Goal: Transaction & Acquisition: Purchase product/service

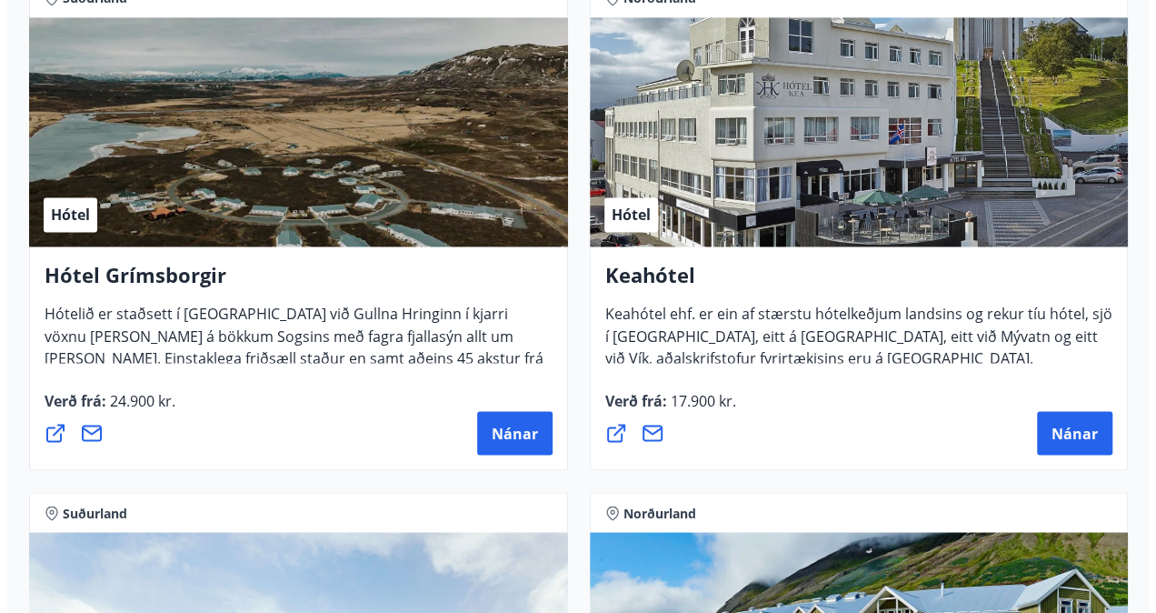
scroll to position [1397, 0]
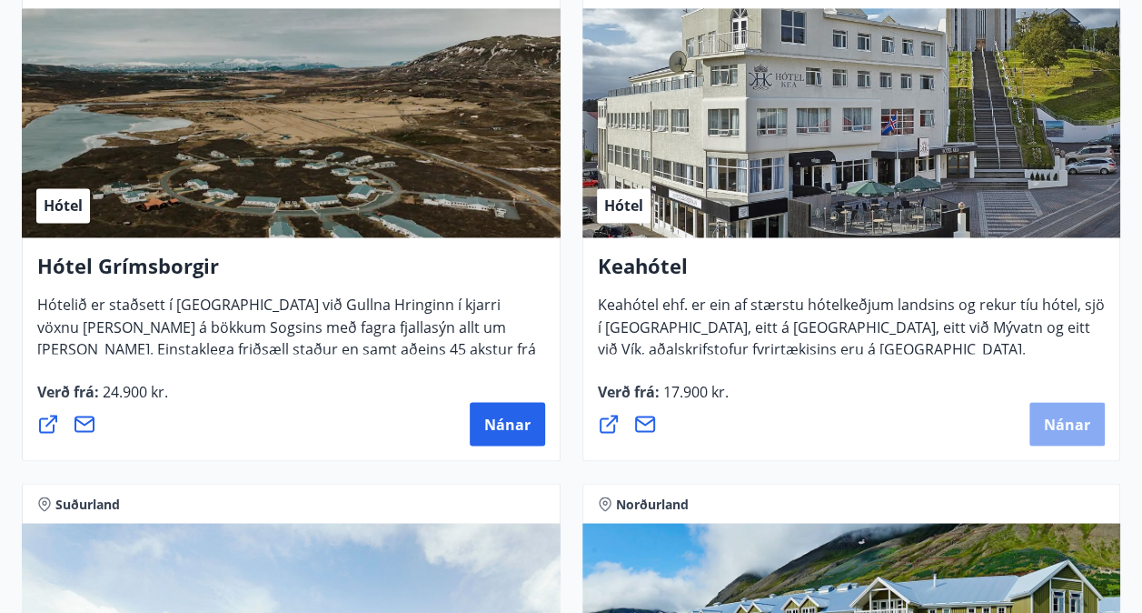
click at [1070, 424] on span "Nánar" at bounding box center [1067, 424] width 46 height 20
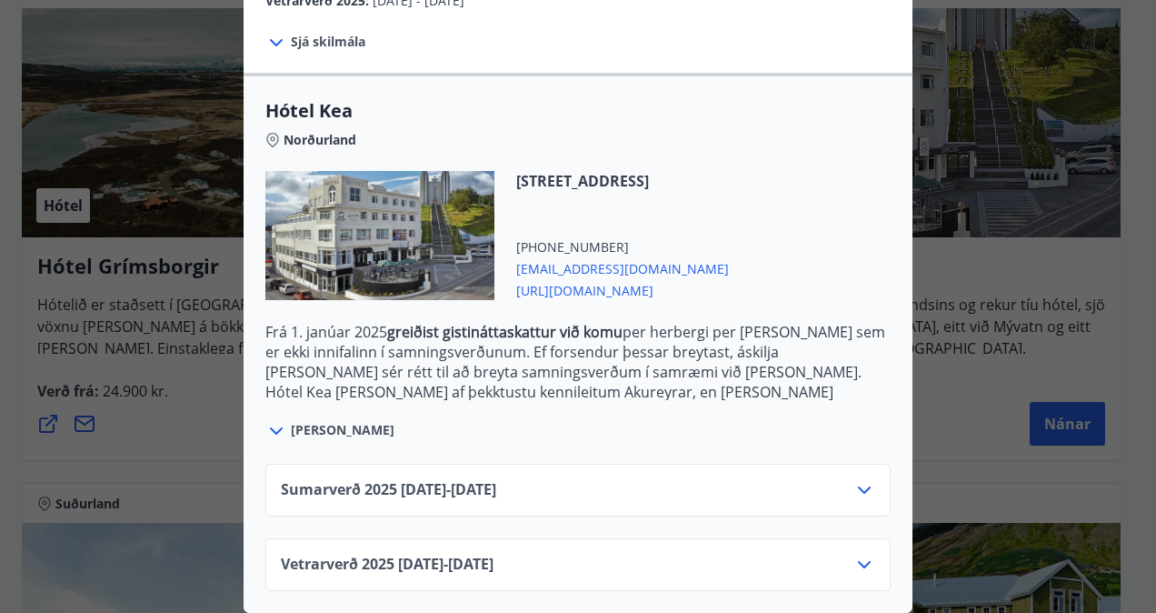
scroll to position [424, 0]
click at [862, 479] on icon at bounding box center [864, 490] width 22 height 22
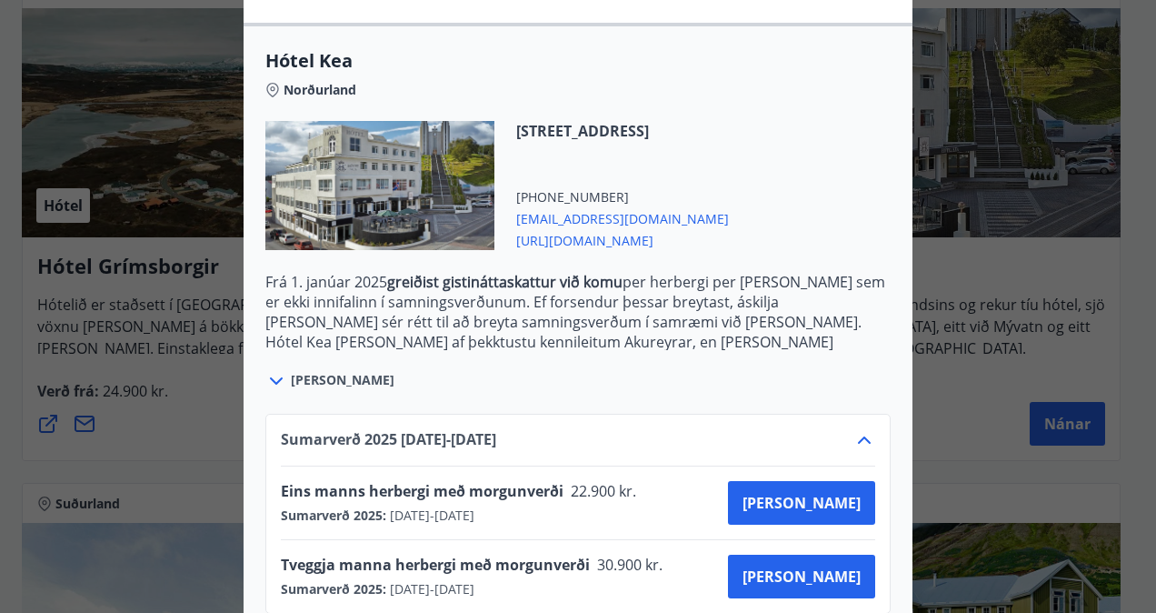
scroll to position [424, 0]
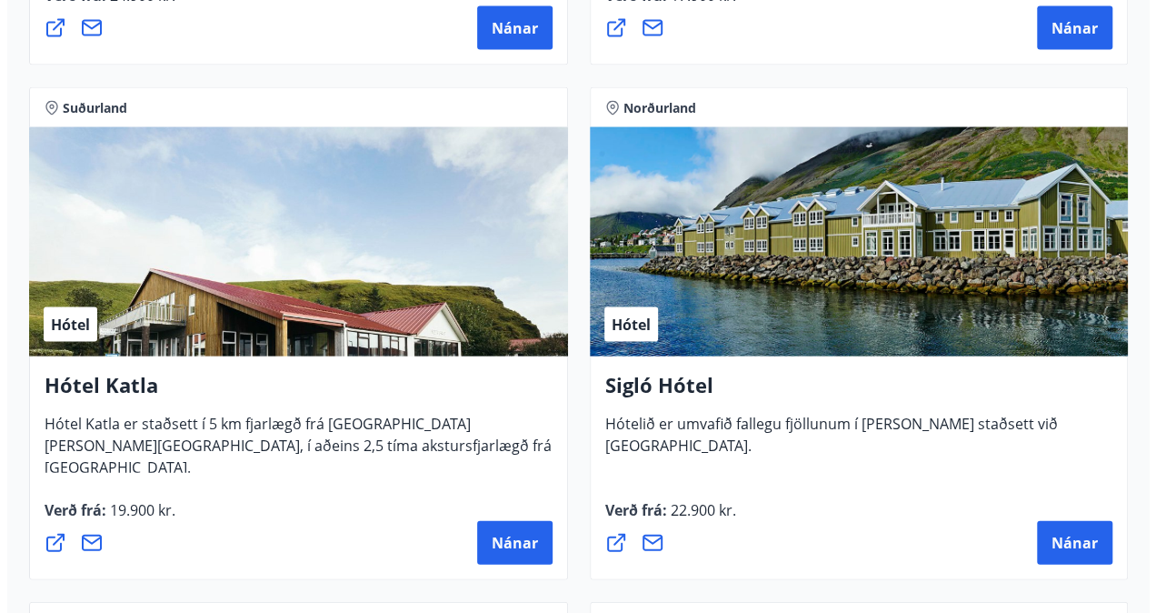
scroll to position [1836, 0]
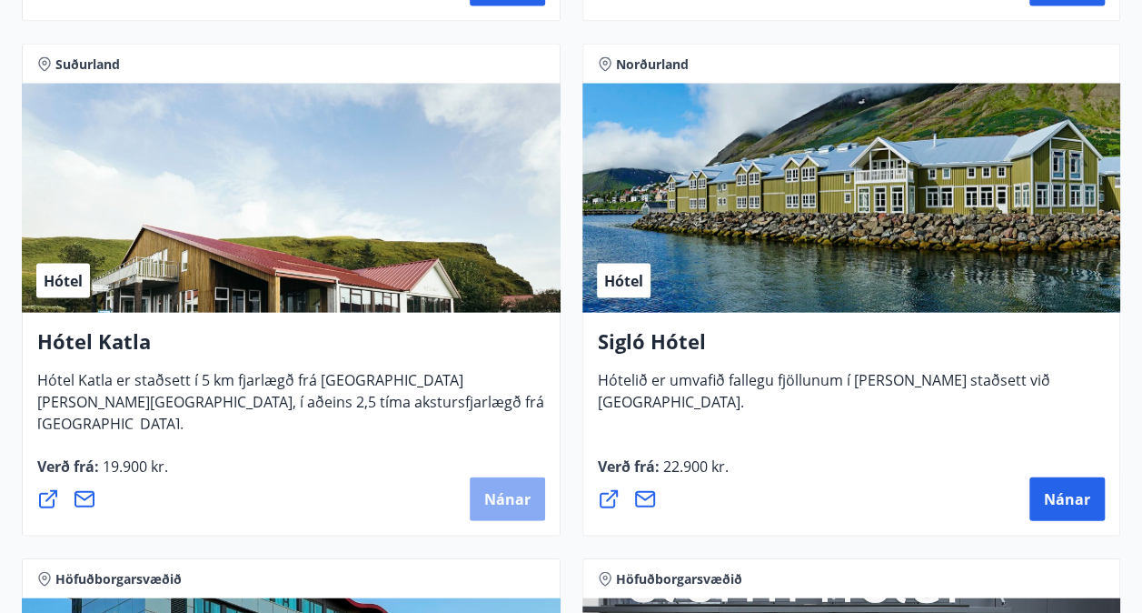
click at [507, 496] on span "Nánar" at bounding box center [507, 499] width 46 height 20
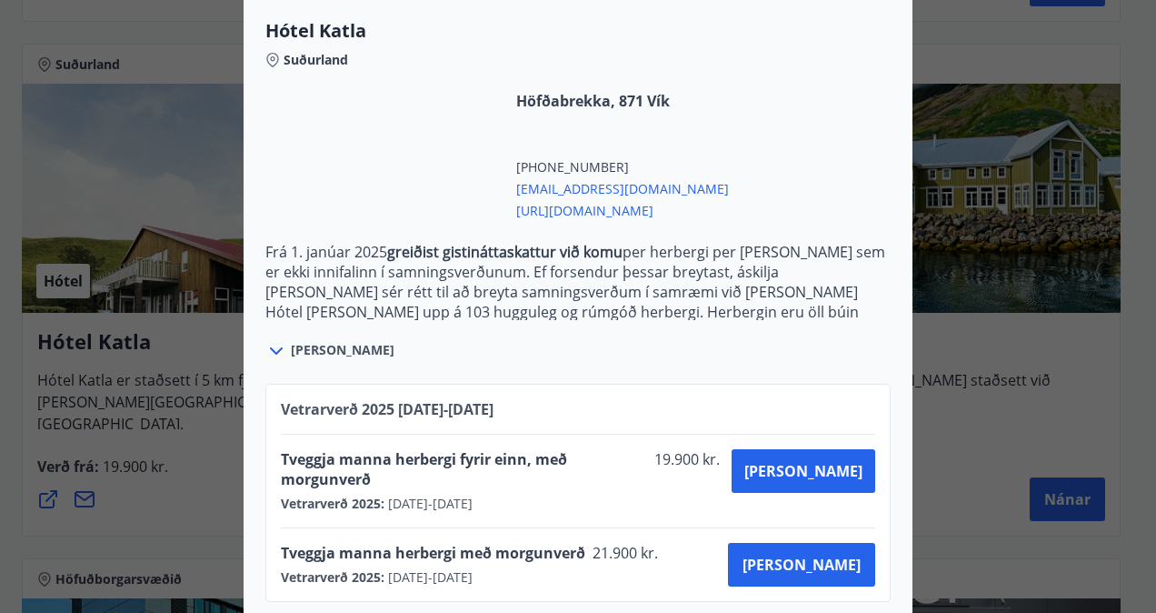
scroll to position [654, 0]
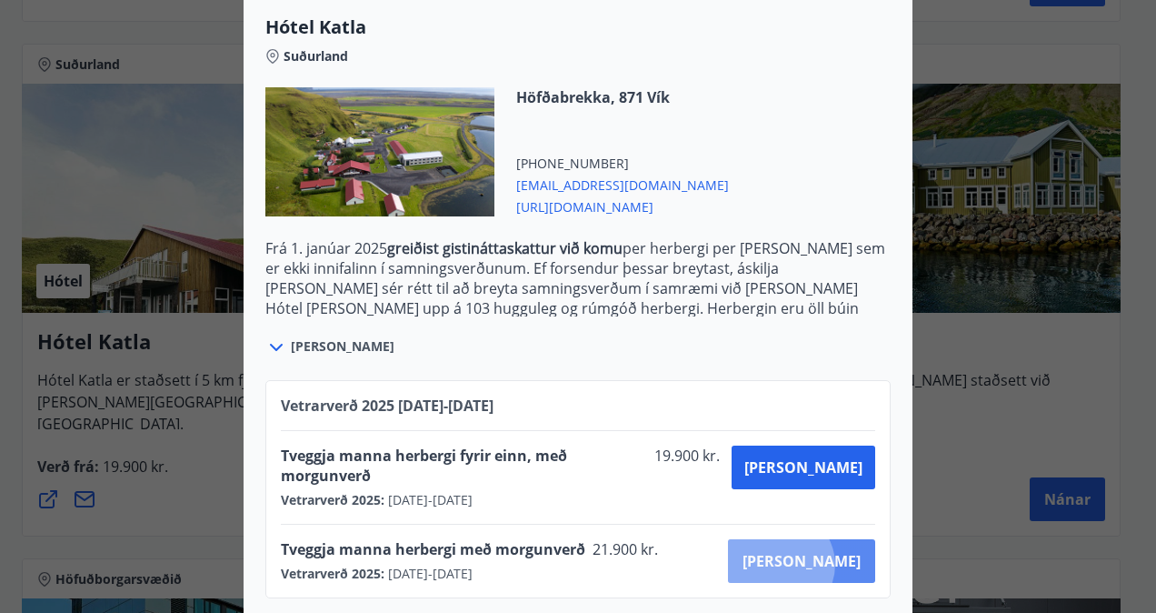
click at [843, 551] on span "[PERSON_NAME]" at bounding box center [802, 561] width 118 height 20
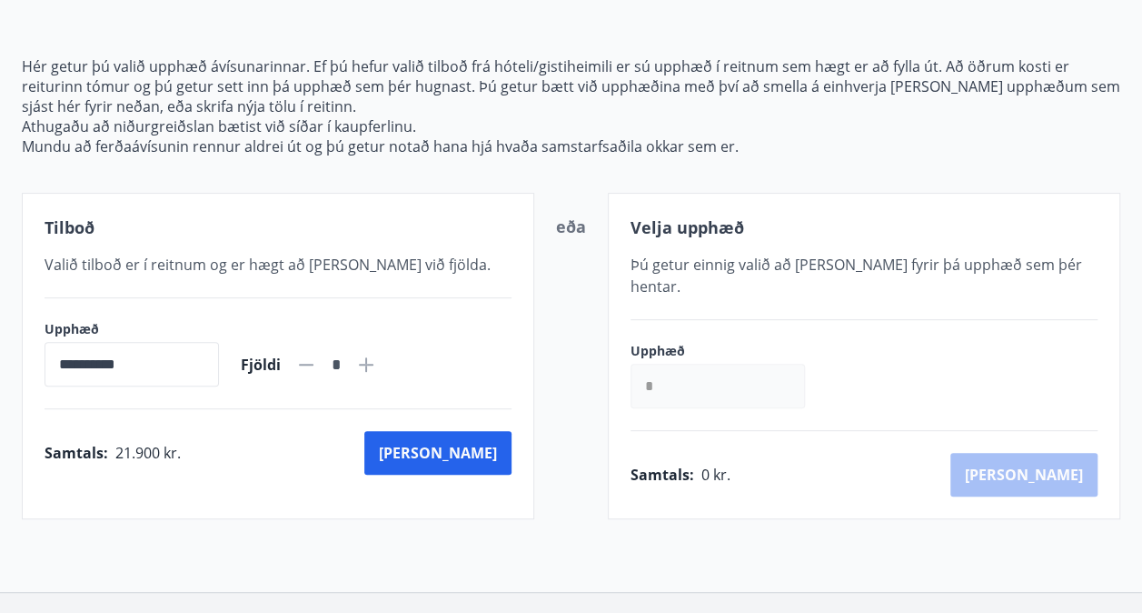
scroll to position [168, 0]
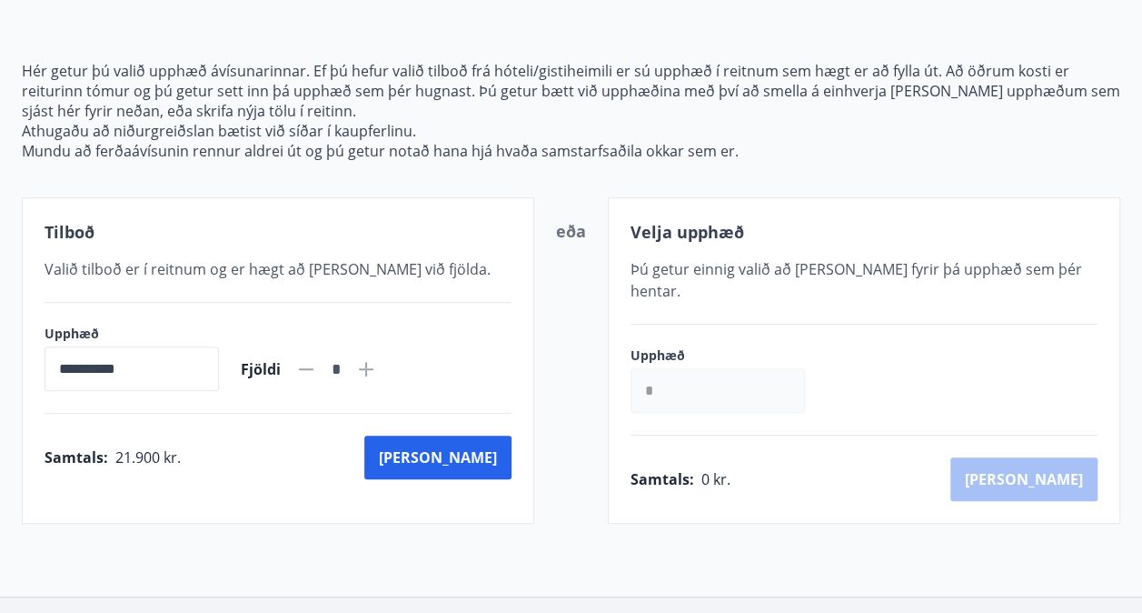
click at [377, 364] on icon at bounding box center [366, 369] width 22 height 22
type input "*"
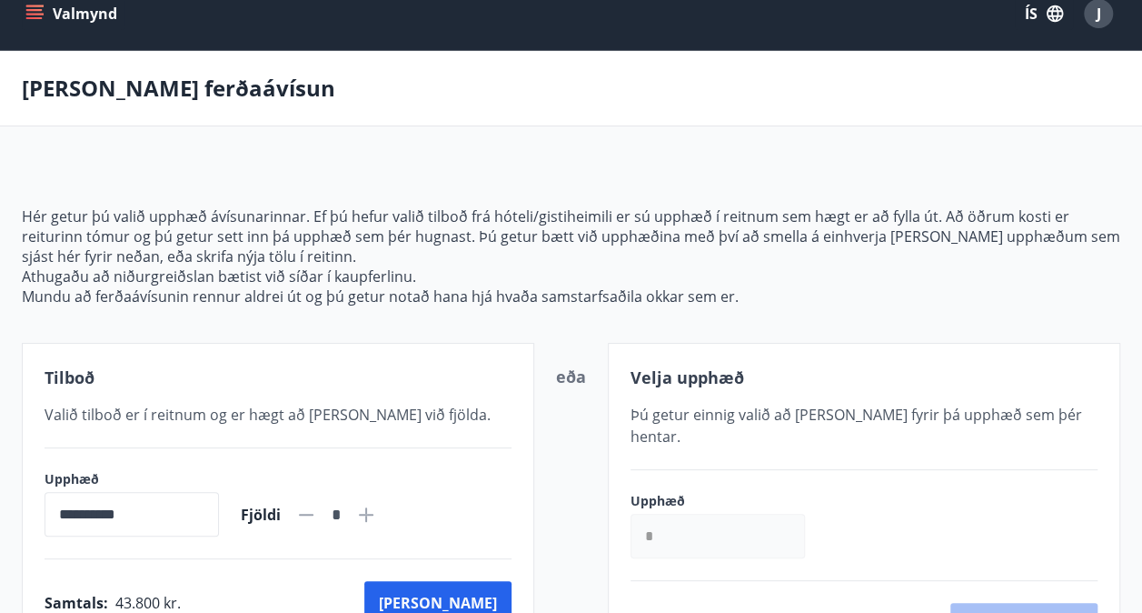
scroll to position [0, 0]
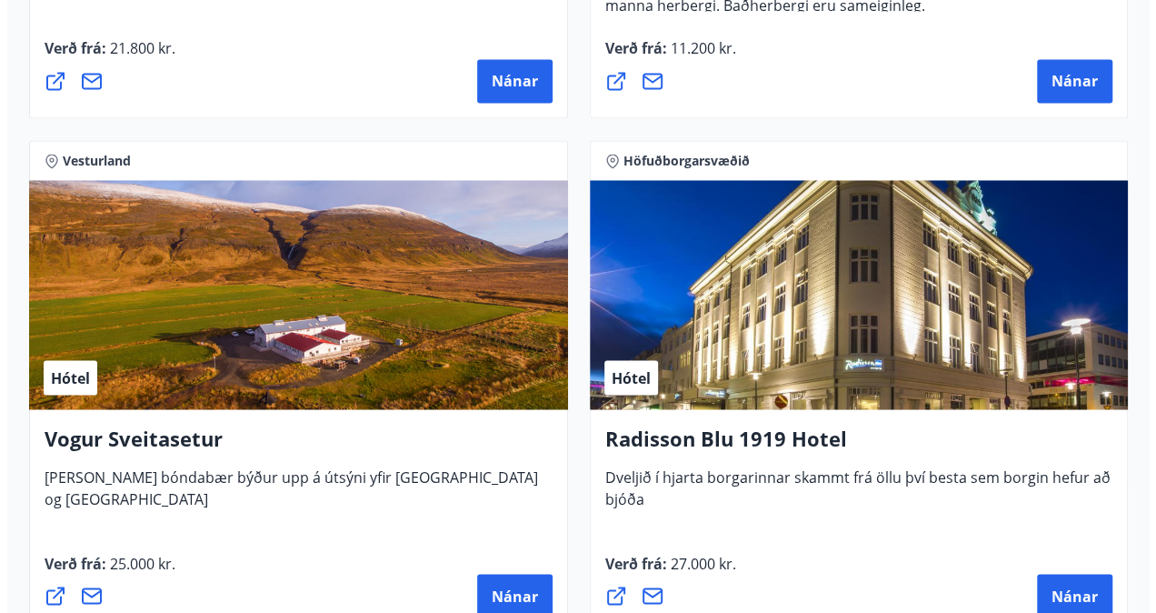
scroll to position [4966, 0]
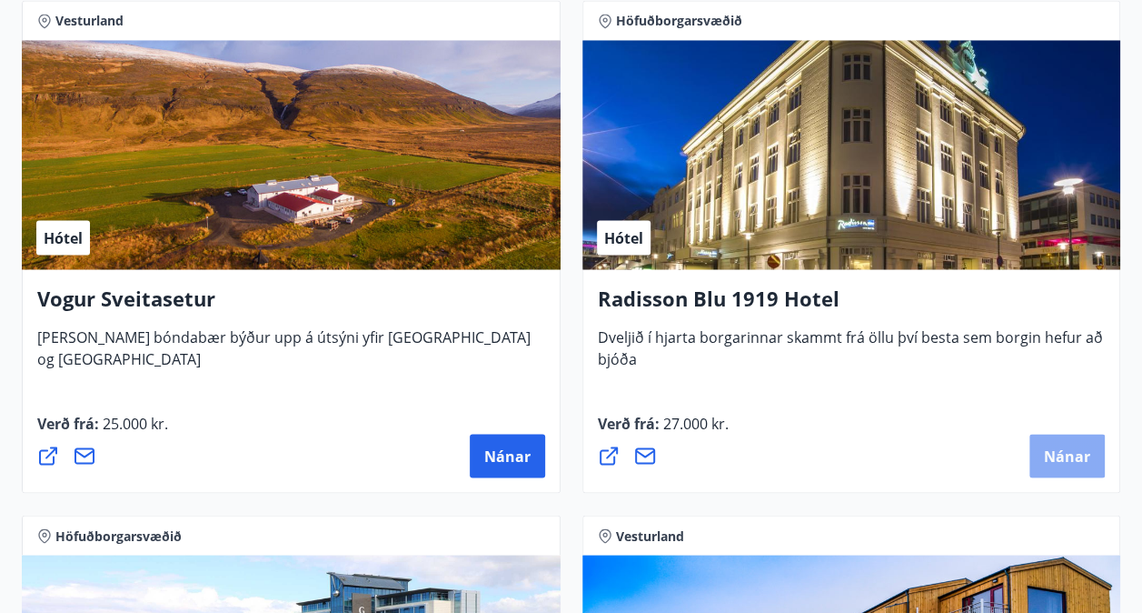
click at [1081, 449] on span "Nánar" at bounding box center [1067, 455] width 46 height 20
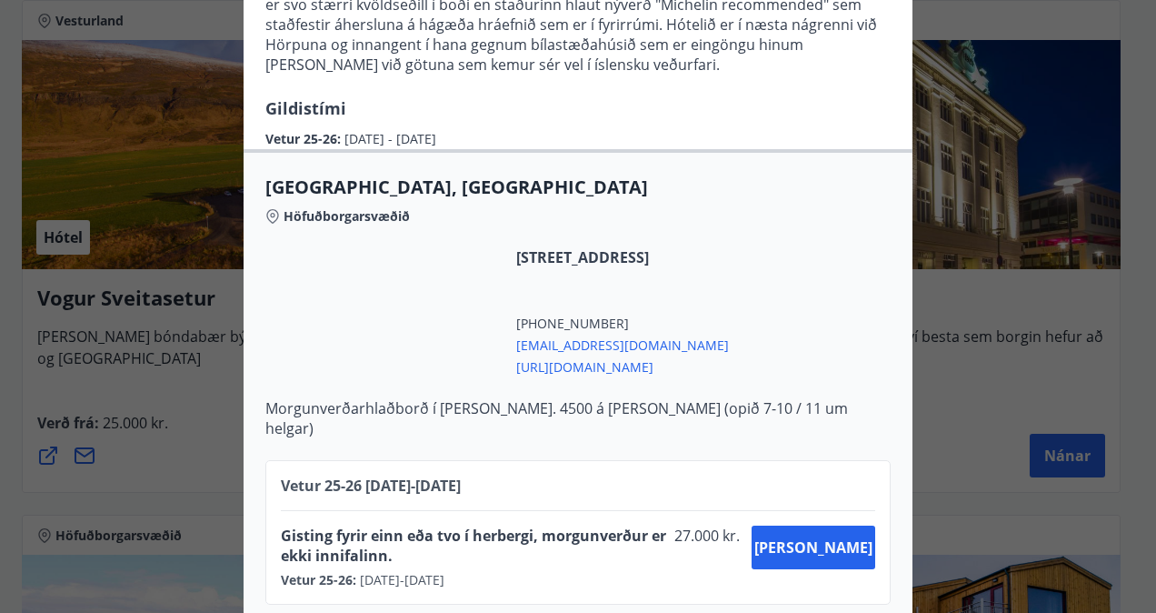
scroll to position [370, 0]
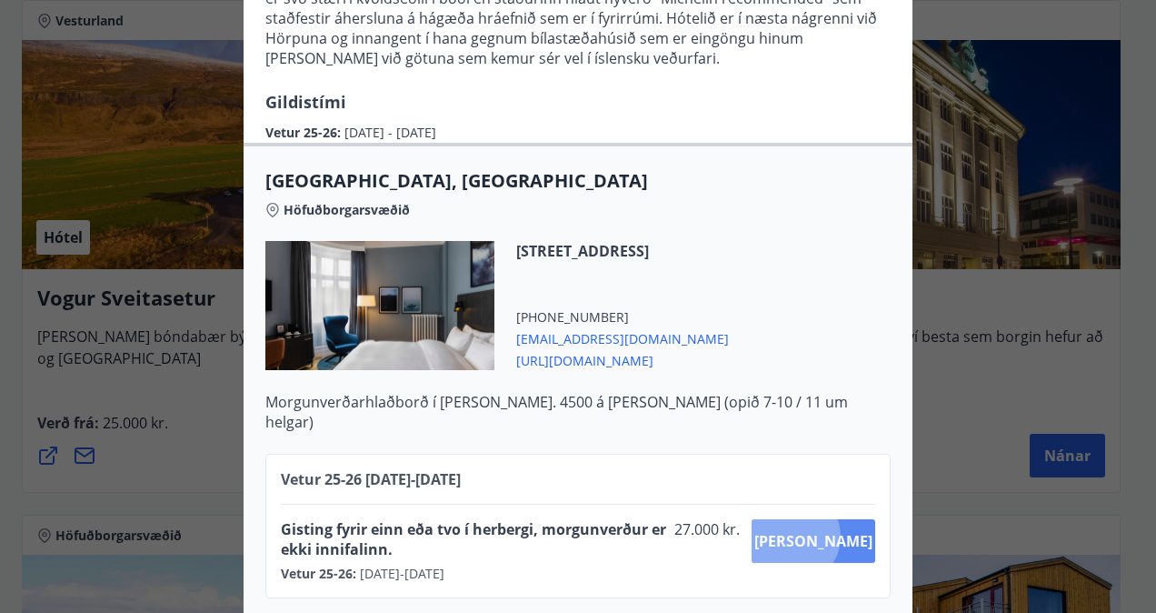
click at [838, 531] on span "[PERSON_NAME]" at bounding box center [813, 541] width 118 height 20
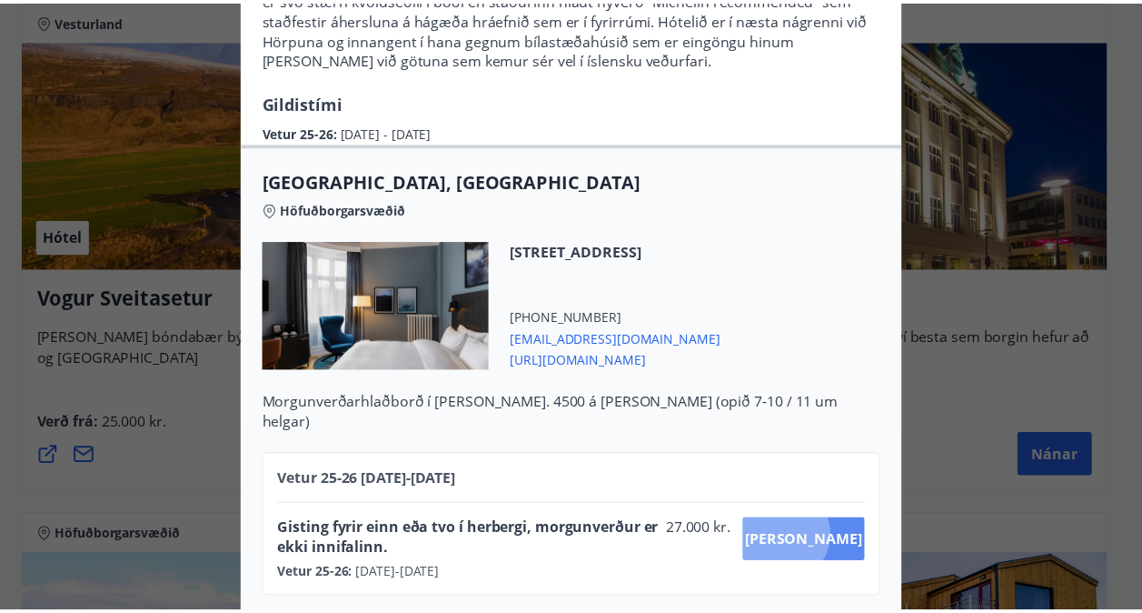
scroll to position [180, 0]
